Goal: Task Accomplishment & Management: Use online tool/utility

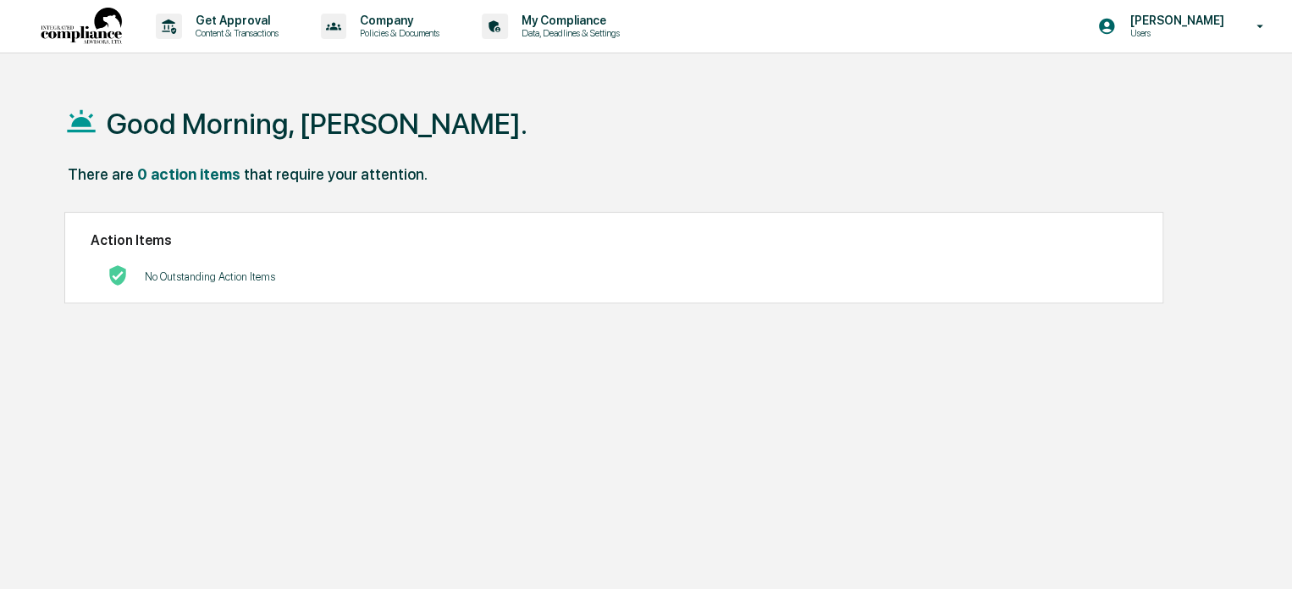
click at [213, 279] on p "No Outstanding Action Items" at bounding box center [210, 276] width 130 height 13
click at [244, 30] on p "Content & Transactions" at bounding box center [234, 33] width 105 height 12
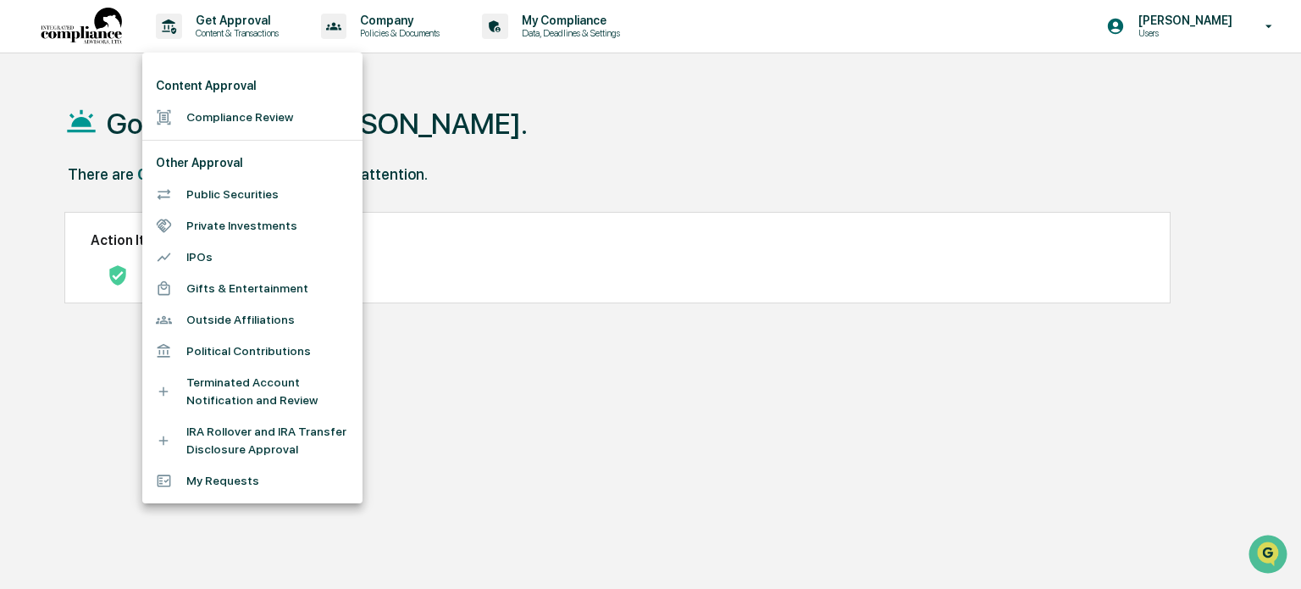
click at [228, 109] on li "Compliance Review" at bounding box center [252, 117] width 220 height 31
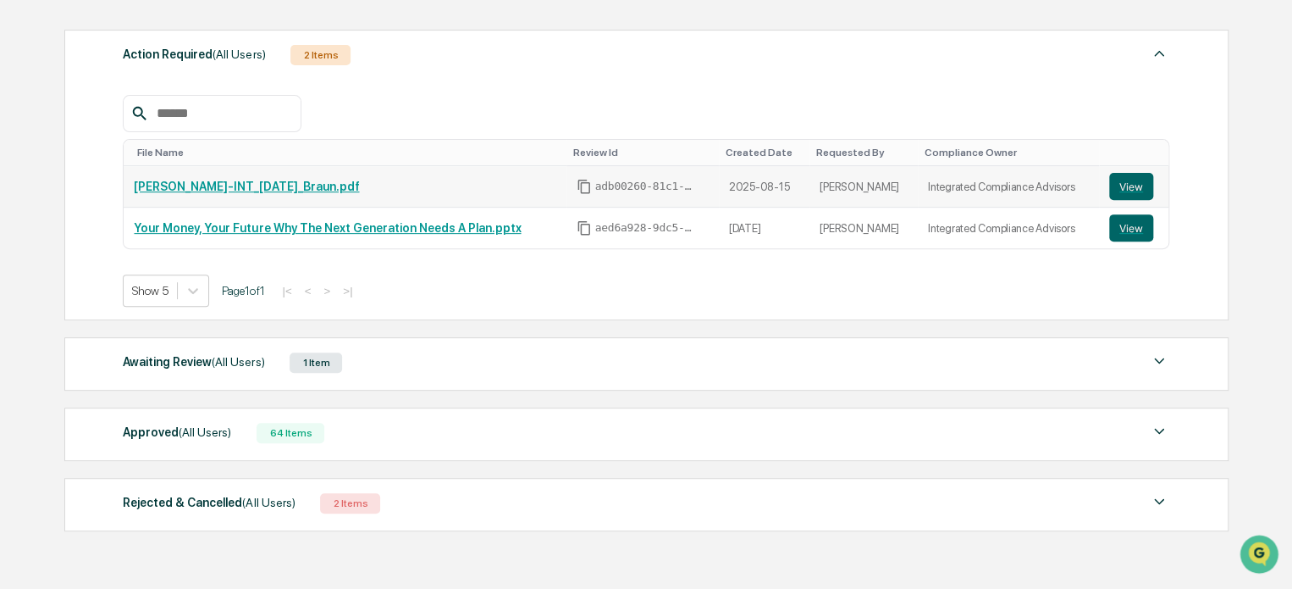
scroll to position [254, 0]
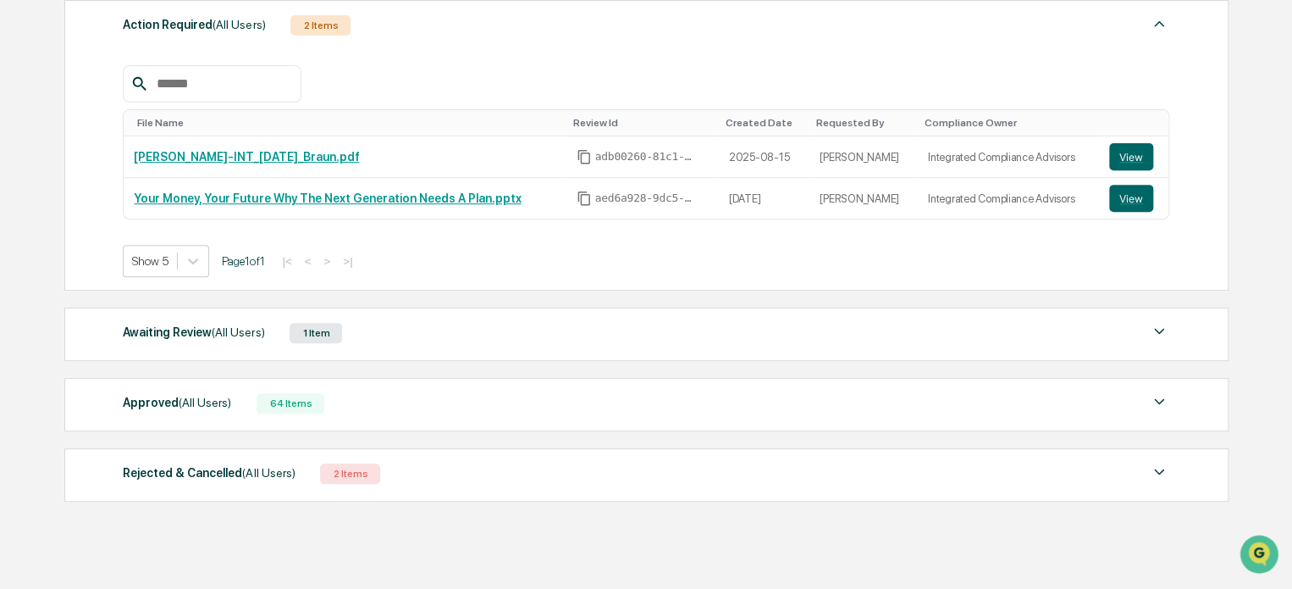
click at [223, 333] on span "(All Users)" at bounding box center [238, 332] width 53 height 14
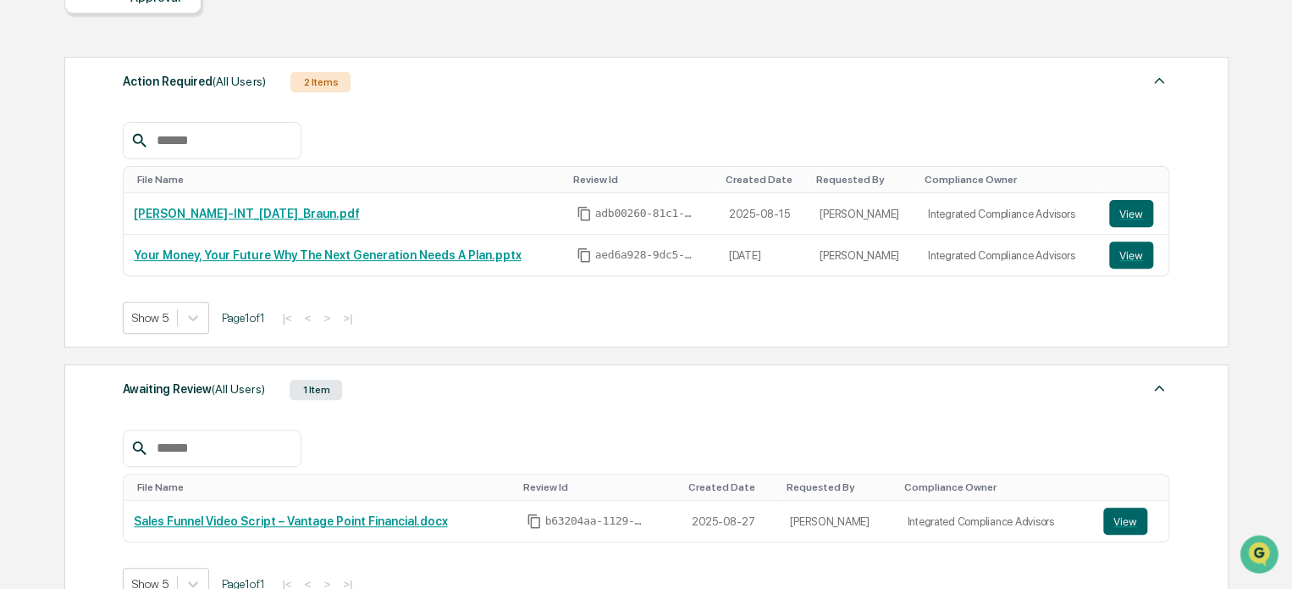
scroll to position [169, 0]
